Goal: Book appointment/travel/reservation

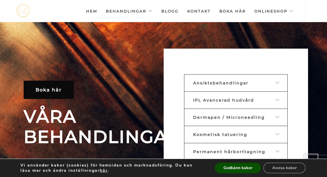
scroll to position [179, 0]
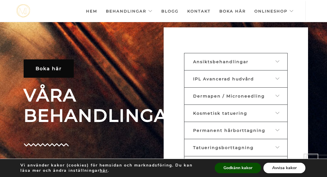
click at [276, 168] on button "Avvisa kakor" at bounding box center [284, 168] width 42 height 10
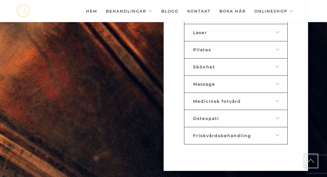
scroll to position [335, 0]
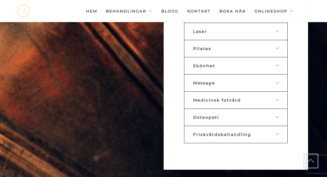
click at [280, 81] on link "Massage" at bounding box center [235, 82] width 103 height 17
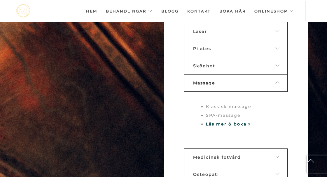
click at [241, 103] on li "Klassisk massage" at bounding box center [241, 106] width 71 height 9
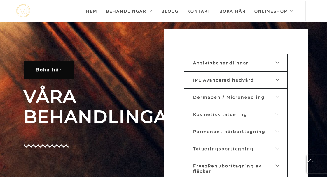
scroll to position [176, 0]
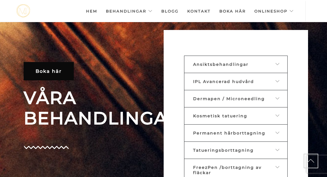
click at [276, 98] on icon at bounding box center [277, 98] width 5 height 4
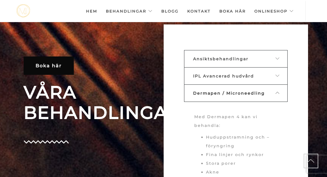
scroll to position [181, 0]
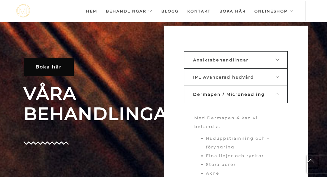
click at [280, 76] on link "IPL Avancerad hudvård" at bounding box center [235, 76] width 103 height 17
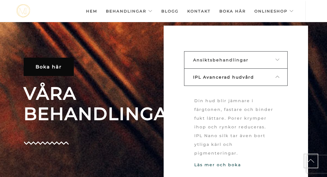
click at [277, 58] on icon at bounding box center [277, 60] width 5 height 4
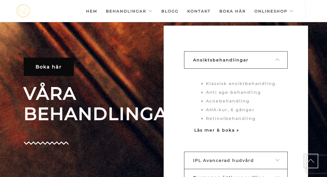
click at [225, 131] on strong "Läs mer & boka »" at bounding box center [216, 130] width 45 height 5
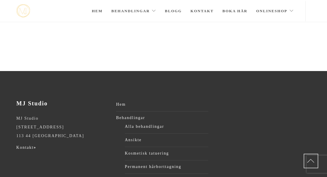
scroll to position [1129, 0]
